Goal: Task Accomplishment & Management: Manage account settings

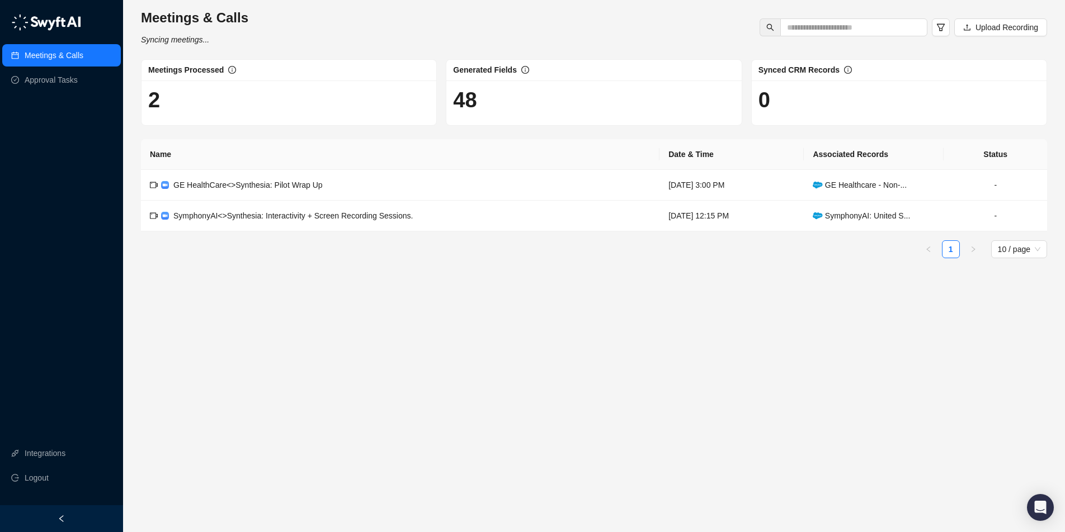
drag, startPoint x: 273, startPoint y: 343, endPoint x: 273, endPoint y: 335, distance: 7.8
click at [273, 342] on main "Meetings & Calls Syncing meetings... Upload Recording Meetings Processed 2 Gene…" at bounding box center [594, 266] width 906 height 514
click at [273, 211] on span "SymphonyAI<>Synthesia: Interactivity + Screen Recording Sessions." at bounding box center [292, 215] width 239 height 9
click at [1001, 214] on td "-" at bounding box center [994, 216] width 103 height 31
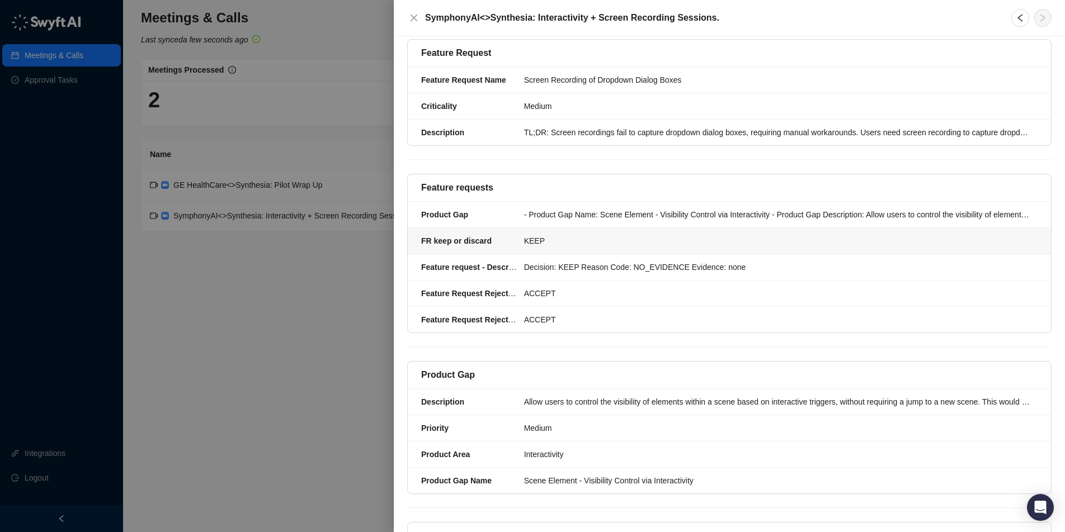
scroll to position [450, 0]
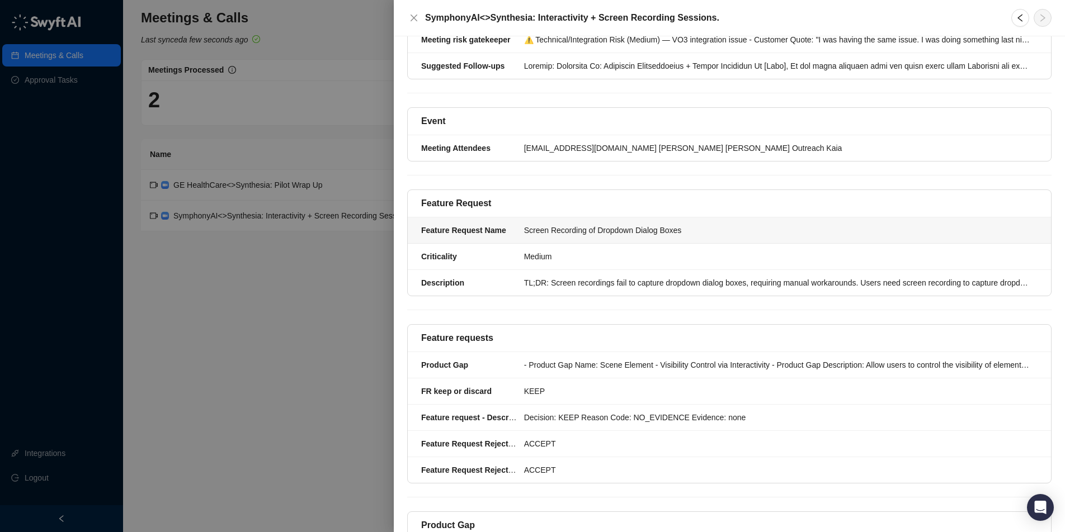
click at [591, 227] on div "Screen Recording of Dropdown Dialog Boxes" at bounding box center [777, 230] width 507 height 12
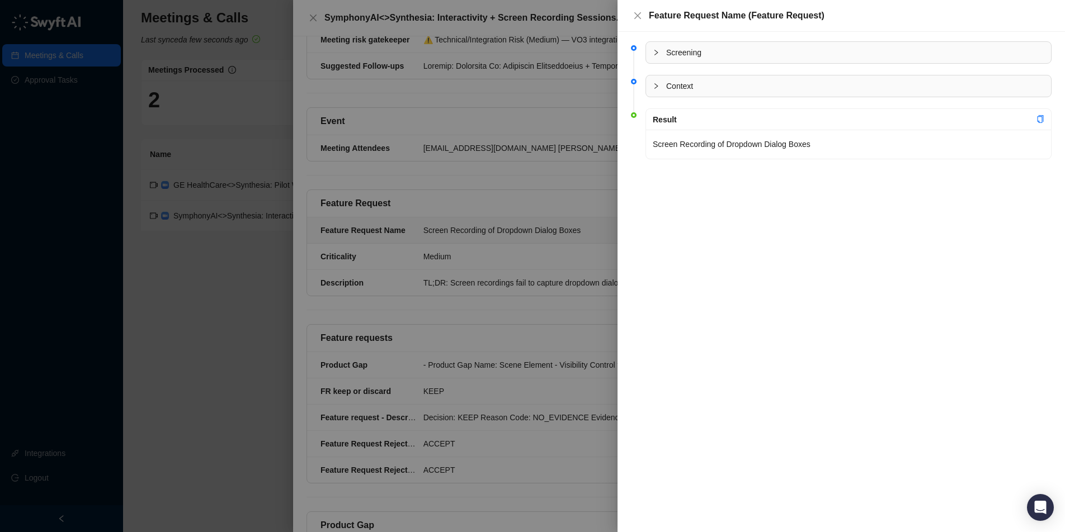
click at [732, 84] on span "Context" at bounding box center [855, 86] width 378 height 12
click at [734, 55] on span "Screening" at bounding box center [855, 52] width 378 height 12
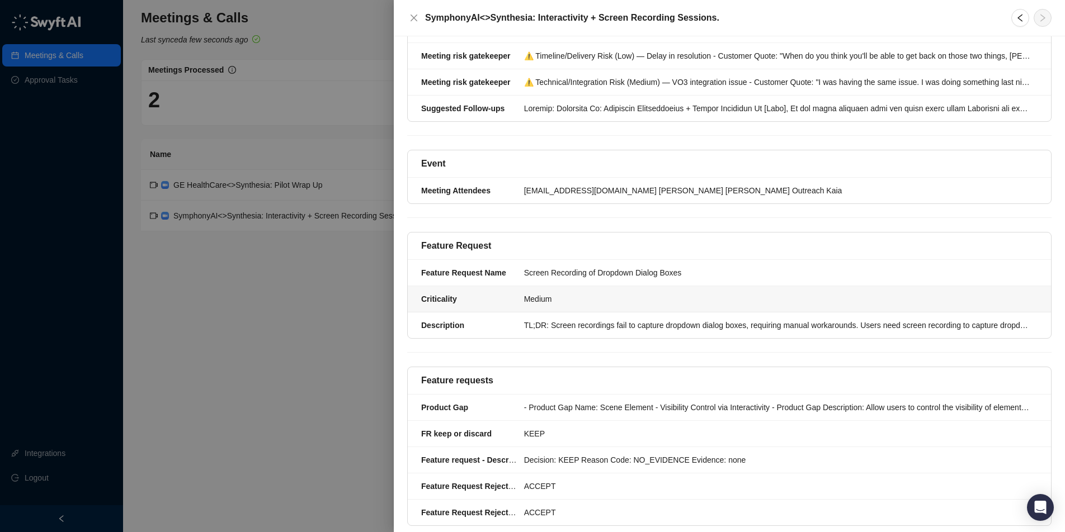
scroll to position [255, 0]
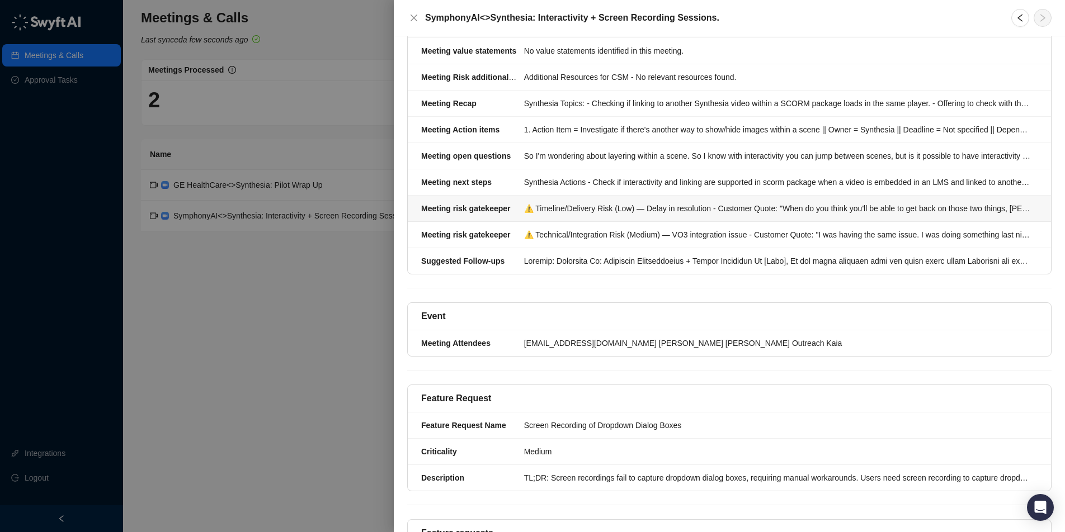
click at [597, 212] on div "⚠️ Timeline/Delivery Risk (Low) — Delay in resolution - Customer Quote: "When d…" at bounding box center [777, 208] width 507 height 12
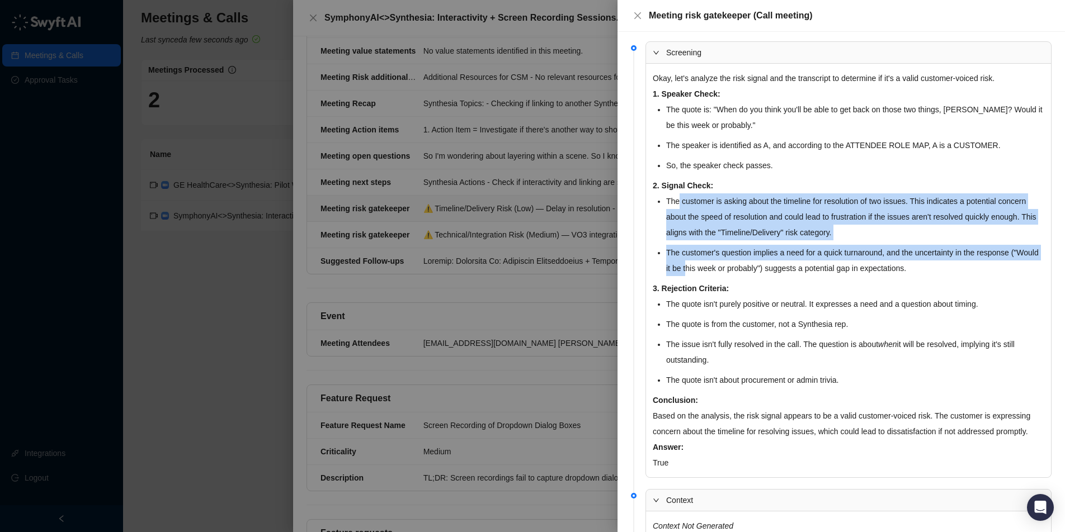
drag, startPoint x: 715, startPoint y: 251, endPoint x: 719, endPoint y: 261, distance: 10.6
click at [719, 261] on ul "The customer is asking about the timeline for resolution of two issues. This in…" at bounding box center [855, 234] width 378 height 83
click at [712, 218] on li "The customer is asking about the timeline for resolution of two issues. This in…" at bounding box center [855, 216] width 378 height 47
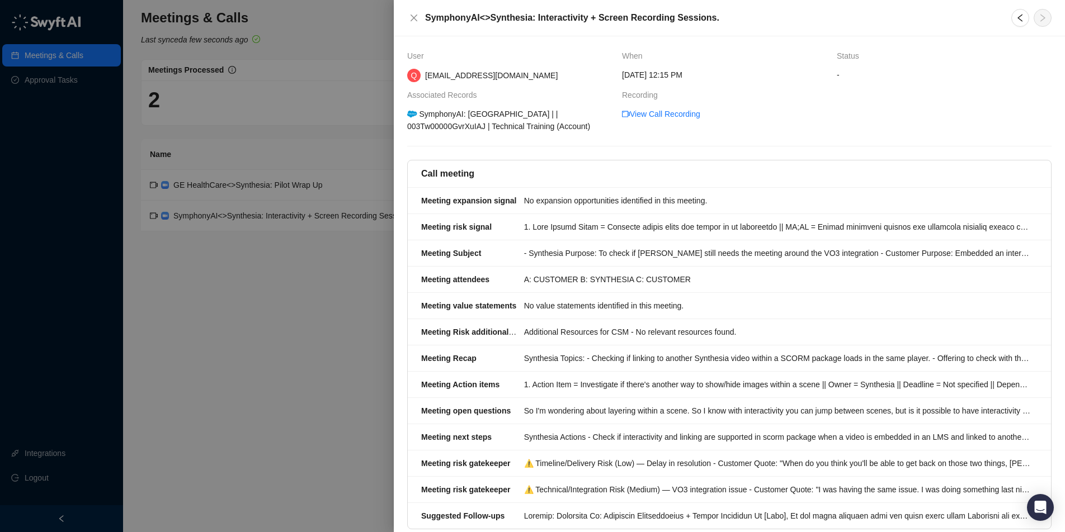
drag, startPoint x: 230, startPoint y: 352, endPoint x: 250, endPoint y: 346, distance: 21.1
click at [237, 352] on div at bounding box center [532, 266] width 1065 height 532
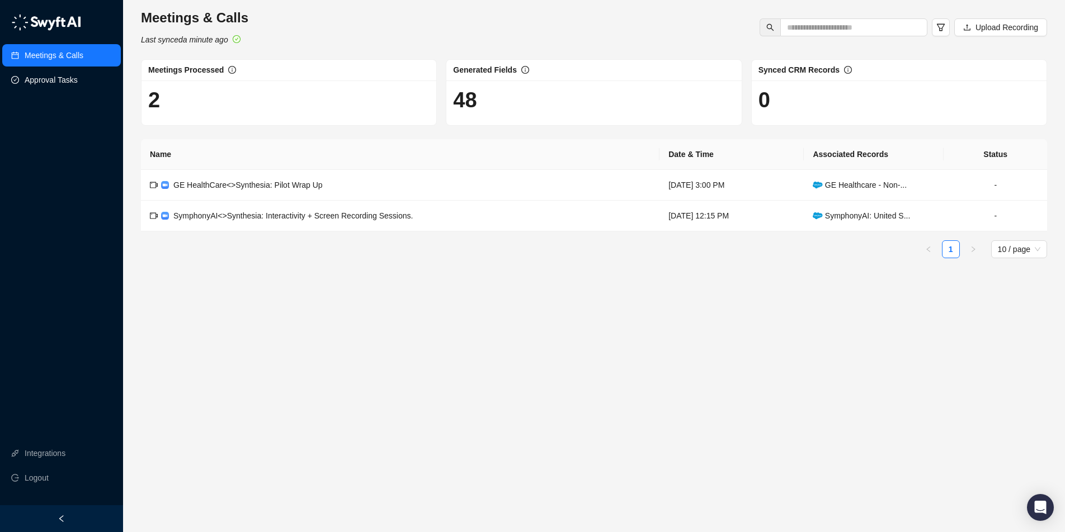
click at [50, 82] on link "Approval Tasks" at bounding box center [51, 80] width 53 height 22
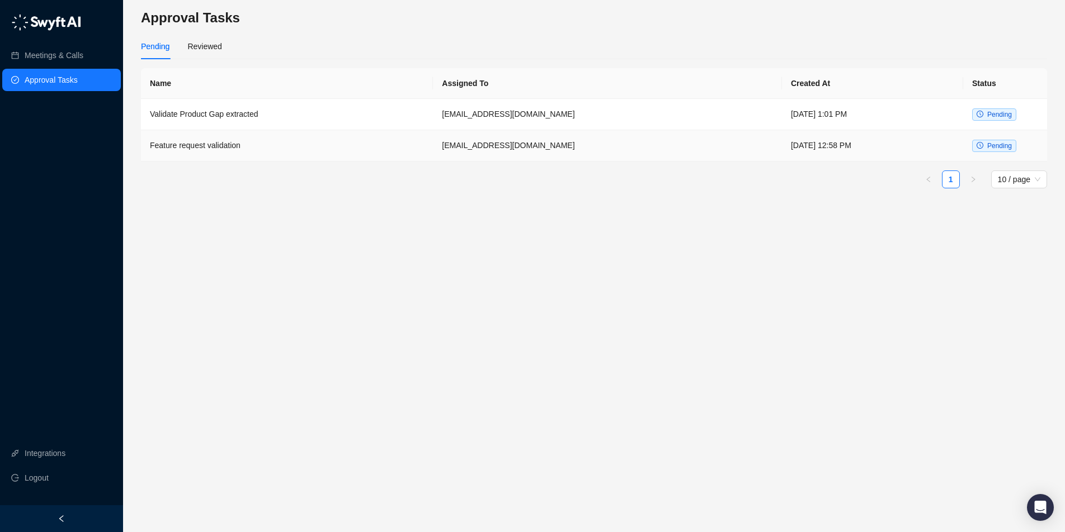
click at [782, 147] on td "Thursday, 09/11/25, 12:58 PM" at bounding box center [872, 145] width 181 height 31
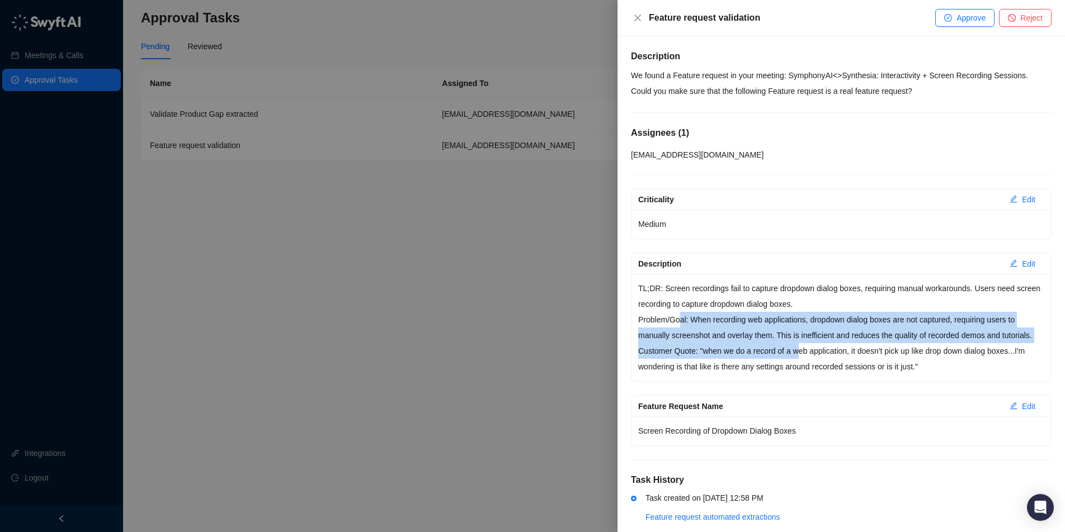
drag, startPoint x: 684, startPoint y: 324, endPoint x: 804, endPoint y: 360, distance: 125.4
click at [803, 360] on div "TL;DR: Screen recordings fail to capture dropdown dialog boxes, requiring manua…" at bounding box center [840, 327] width 419 height 107
click at [804, 360] on p "Customer Quote: "when we do a record of a web application, it doesn't pick up l…" at bounding box center [841, 358] width 406 height 31
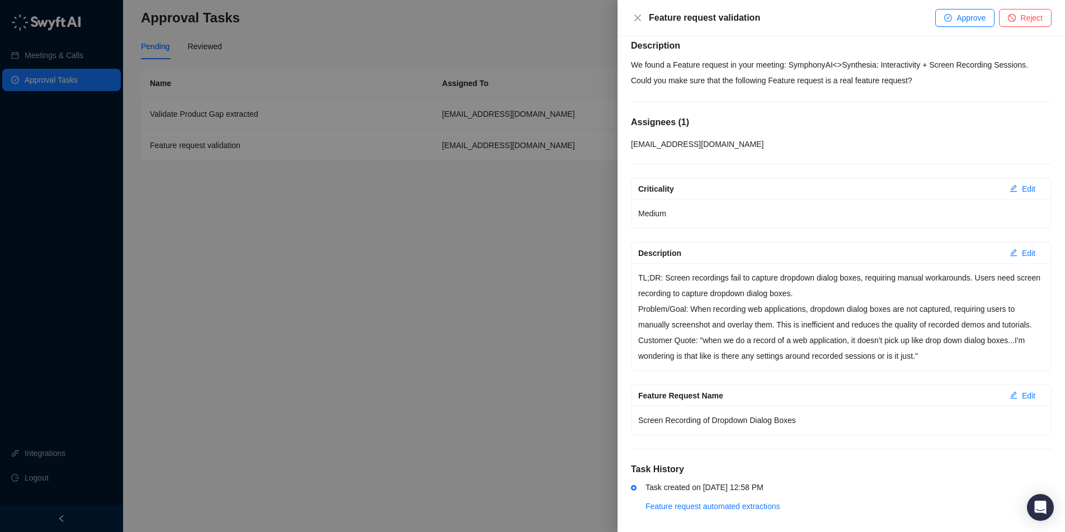
scroll to position [35, 0]
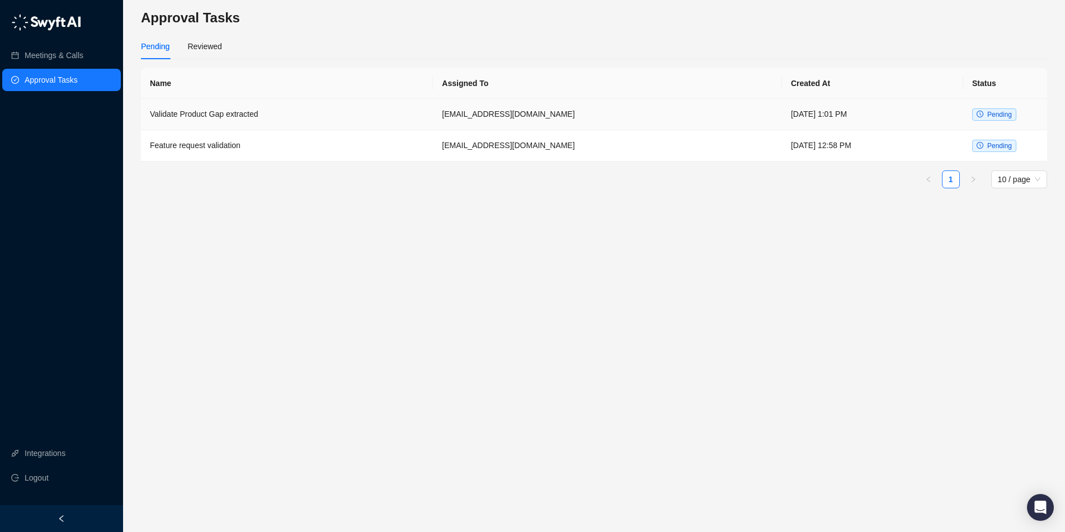
click at [547, 104] on td "qamar.riaz@synthesia.io" at bounding box center [607, 114] width 349 height 31
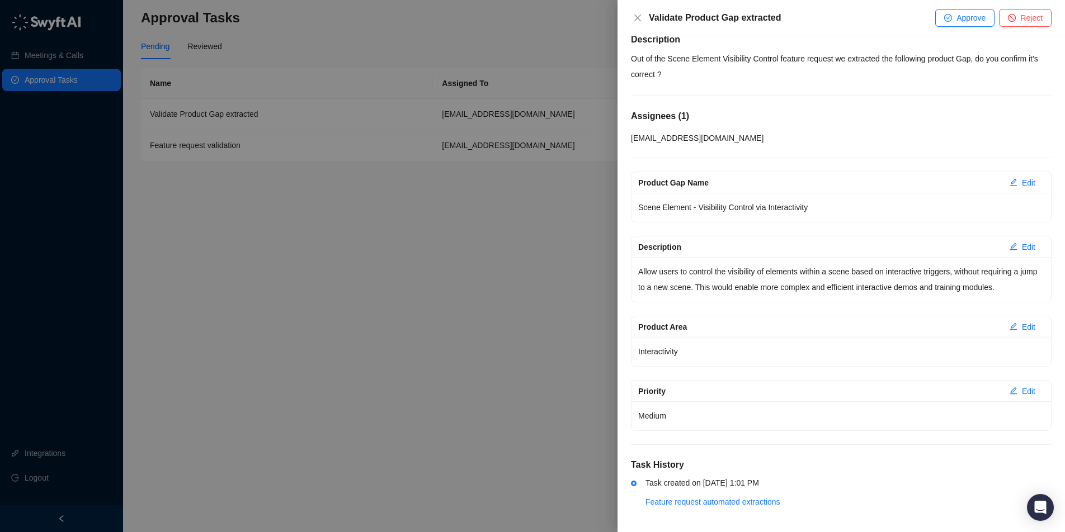
scroll to position [21, 0]
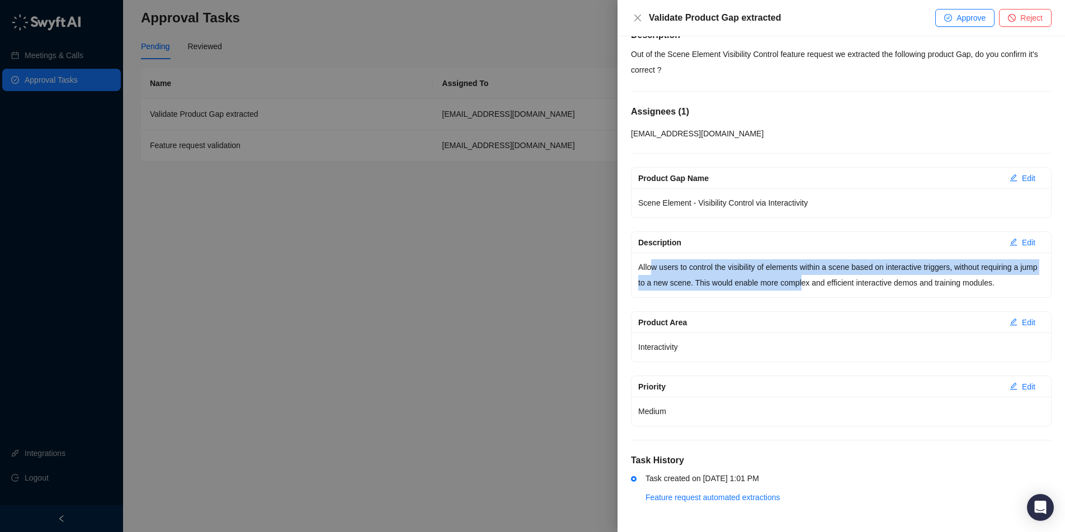
drag, startPoint x: 649, startPoint y: 267, endPoint x: 838, endPoint y: 286, distance: 189.4
click at [838, 286] on p "Allow users to control the visibility of elements within a scene based on inter…" at bounding box center [841, 274] width 406 height 31
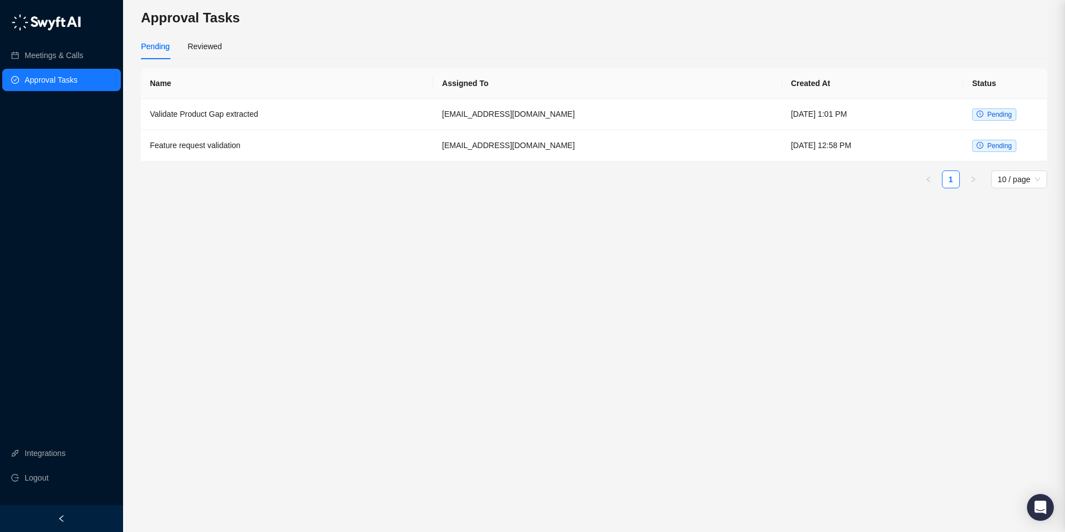
click at [485, 224] on main "Approval Tasks Pending Reviewed Name Assigned To Created At Status Validate Pro…" at bounding box center [594, 266] width 906 height 514
click at [75, 58] on link "Meetings & Calls" at bounding box center [54, 55] width 59 height 22
